Goal: Task Accomplishment & Management: Complete application form

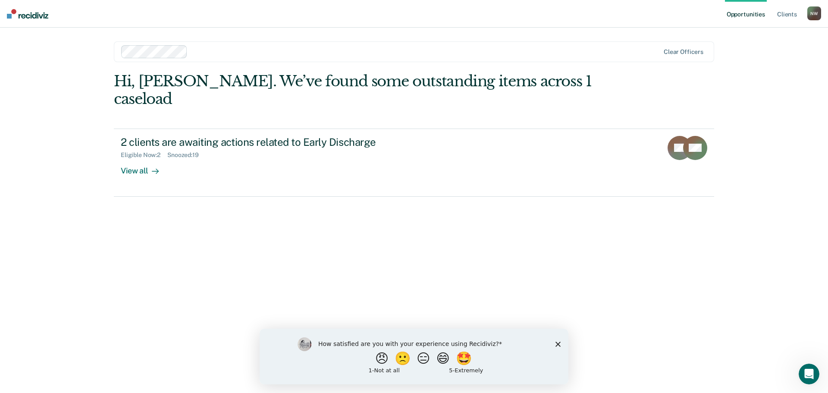
click at [557, 345] on icon "Close survey" at bounding box center [557, 343] width 5 height 5
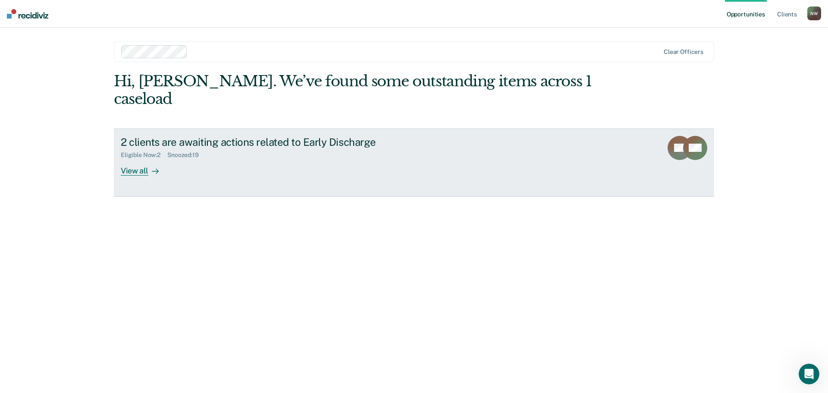
click at [152, 168] on icon at bounding box center [155, 171] width 7 height 7
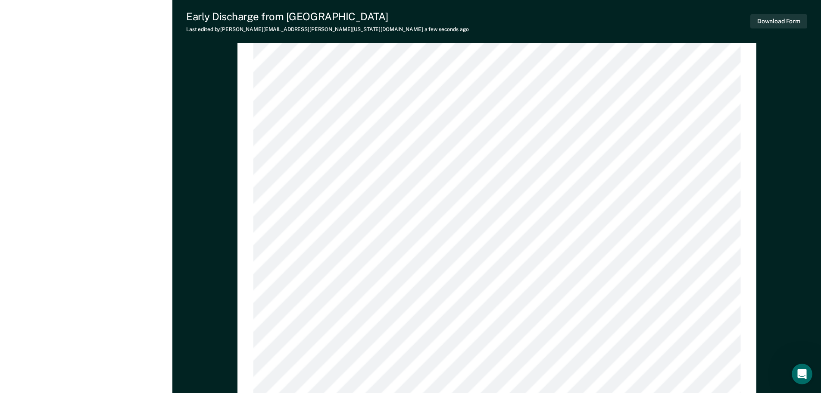
scroll to position [802, 0]
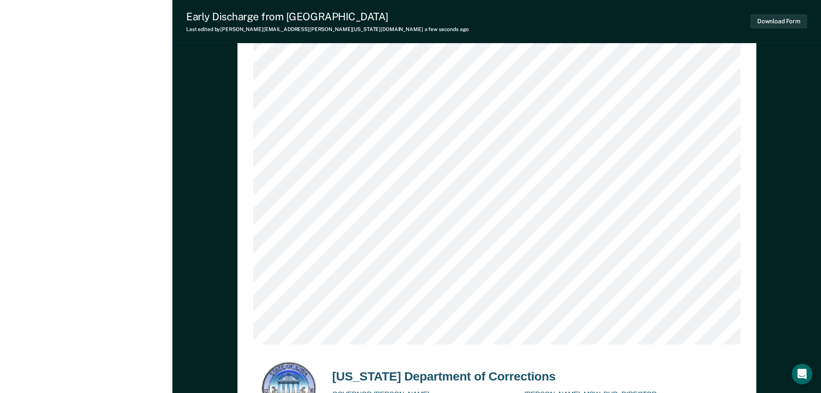
scroll to position [1147, 0]
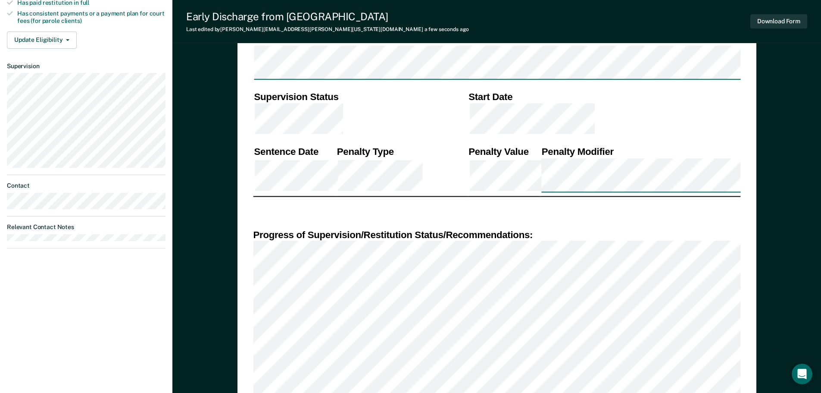
scroll to position [0, 0]
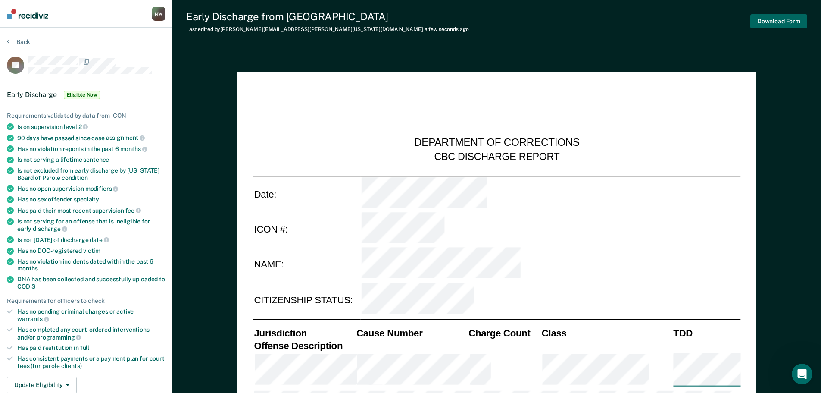
click at [769, 21] on button "Download Form" at bounding box center [778, 21] width 57 height 14
type textarea "x"
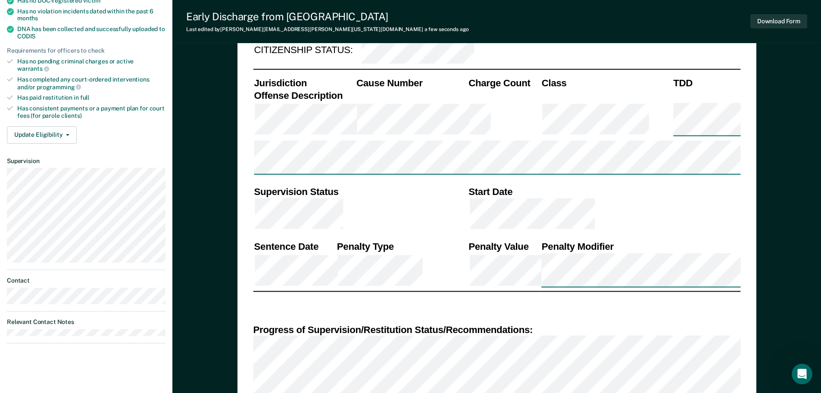
scroll to position [259, 0]
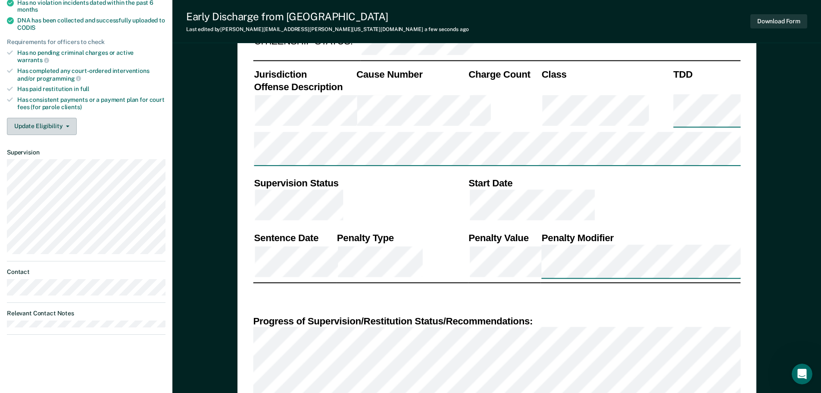
click at [42, 118] on button "Update Eligibility" at bounding box center [42, 126] width 70 height 17
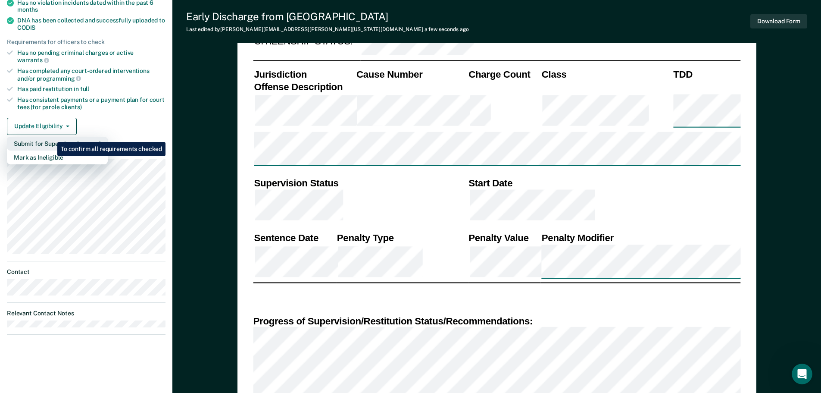
click at [51, 137] on button "Submit for Supervisor Approval" at bounding box center [57, 144] width 101 height 14
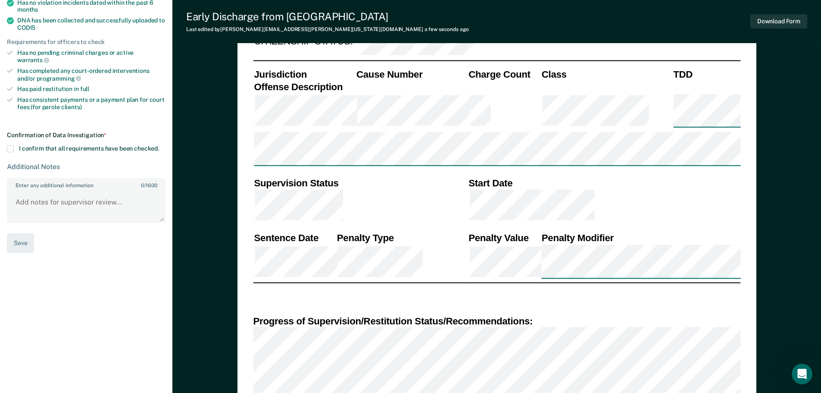
click at [11, 145] on span at bounding box center [10, 148] width 7 height 7
click at [159, 145] on input "I confirm that all requirements have been checked." at bounding box center [159, 145] width 0 height 0
click at [21, 238] on button "Save" at bounding box center [20, 242] width 27 height 19
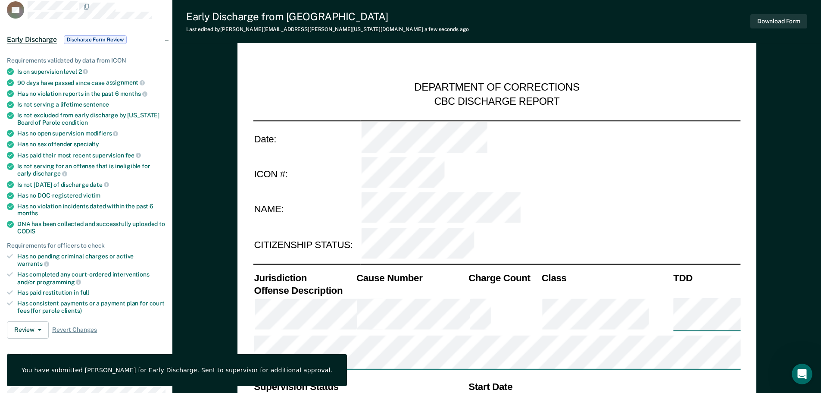
scroll to position [0, 0]
